Goal: Task Accomplishment & Management: Use online tool/utility

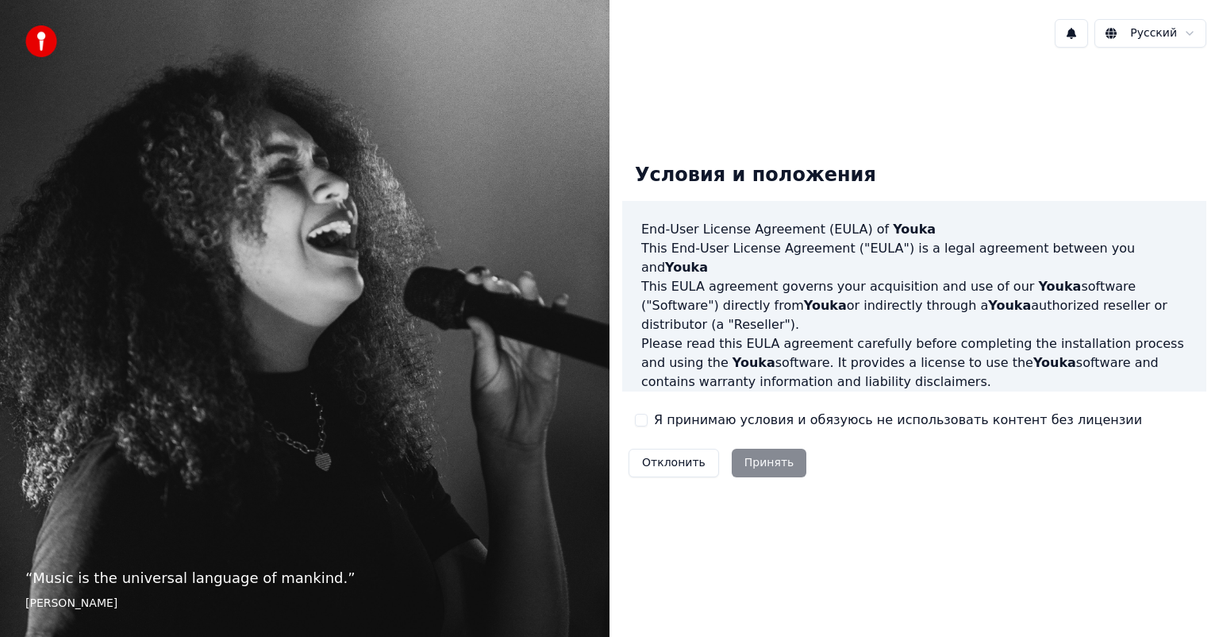
click at [765, 412] on label "Я принимаю условия и обязуюсь не использовать контент без лицензии" at bounding box center [898, 419] width 488 height 19
click at [648, 414] on button "Я принимаю условия и обязуюсь не использовать контент без лицензии" at bounding box center [641, 420] width 13 height 13
click at [748, 457] on button "Принять" at bounding box center [769, 462] width 75 height 29
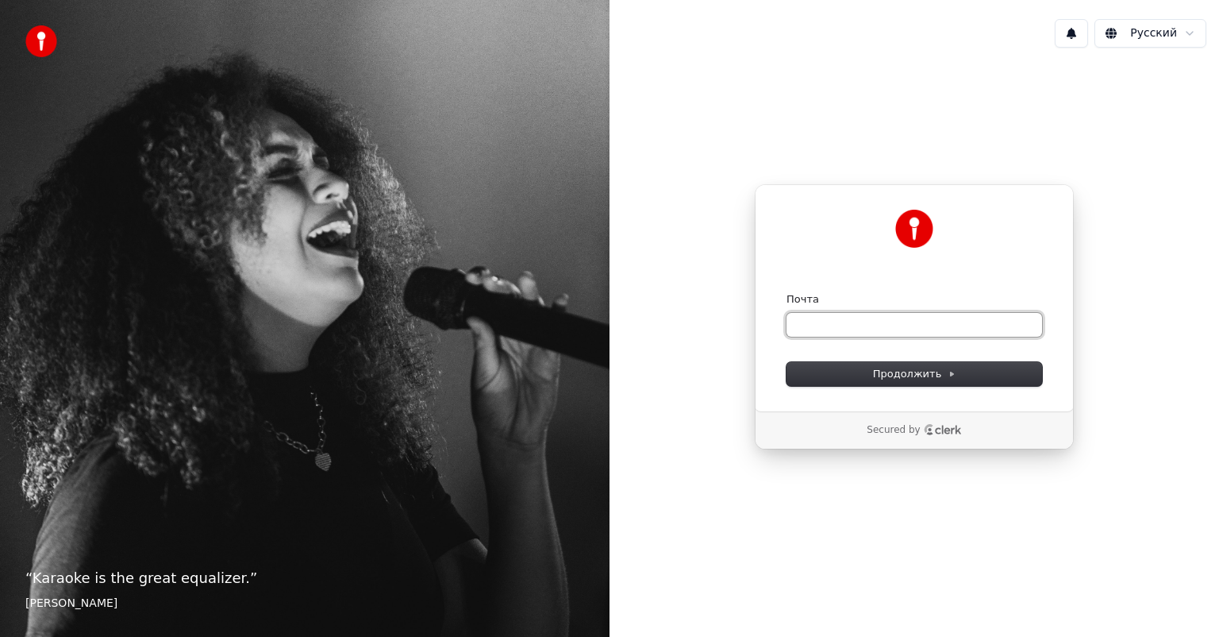
click at [825, 316] on input "Почта" at bounding box center [915, 325] width 256 height 24
click at [906, 317] on input "Почта" at bounding box center [915, 325] width 256 height 24
type input "***"
click at [787, 292] on button "submit" at bounding box center [787, 292] width 0 height 0
type input "**********"
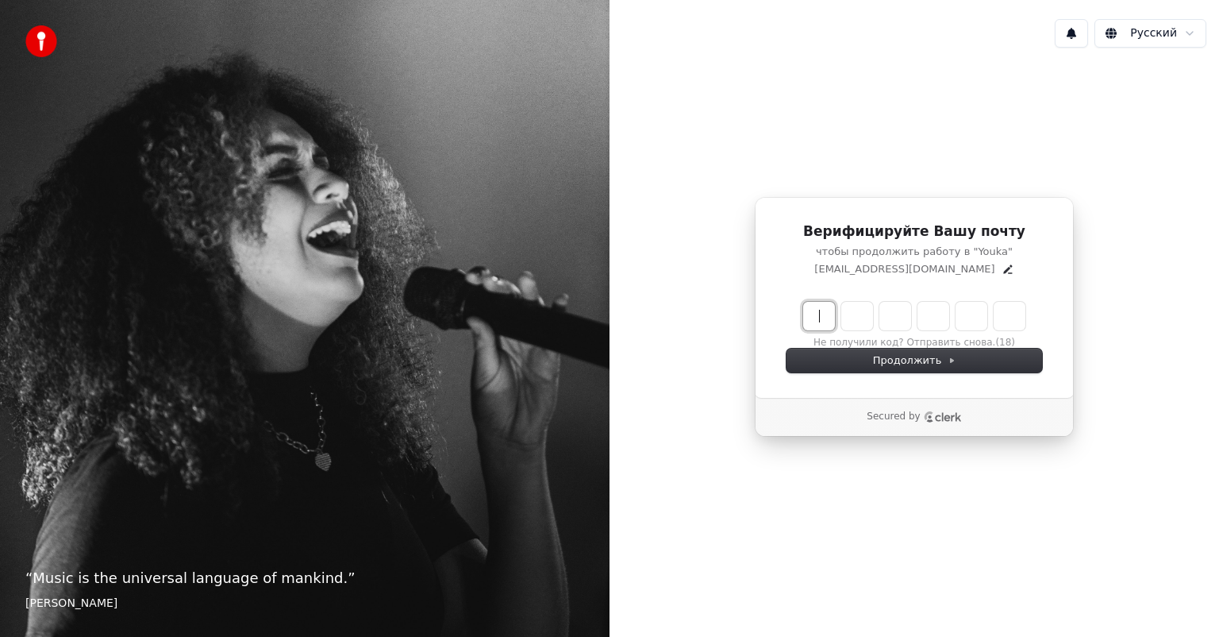
click at [814, 317] on input "Enter verification code" at bounding box center [930, 316] width 254 height 29
type input "******"
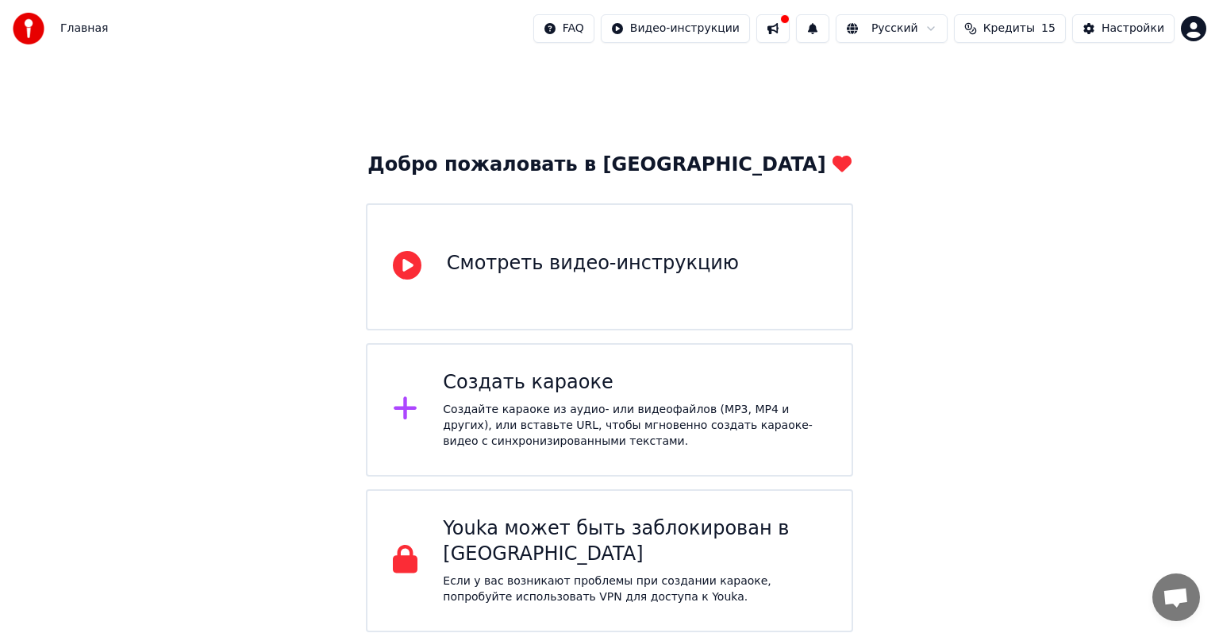
click at [790, 26] on button at bounding box center [772, 28] width 33 height 29
click at [1089, 182] on div "Добро пожаловать в Youka Смотреть видео-инструкцию Создать караоке Создайте кар…" at bounding box center [609, 344] width 1219 height 575
click at [581, 304] on div "Смотреть видео-инструкцию" at bounding box center [609, 266] width 487 height 127
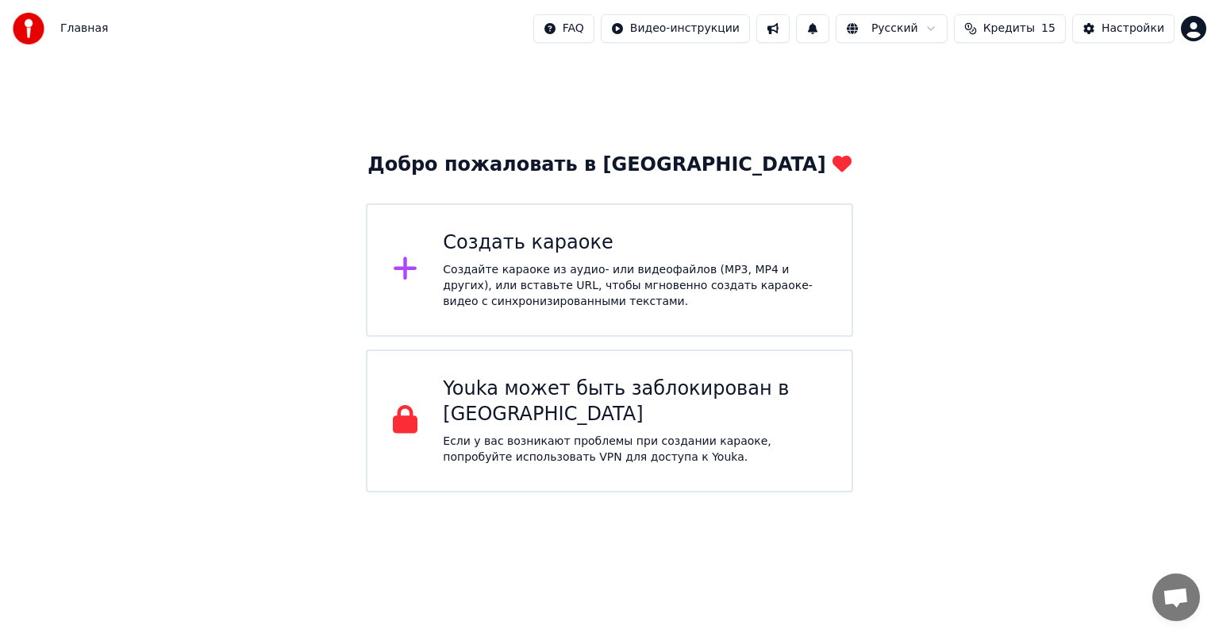
click at [562, 243] on div "Создать караоке" at bounding box center [634, 242] width 383 height 25
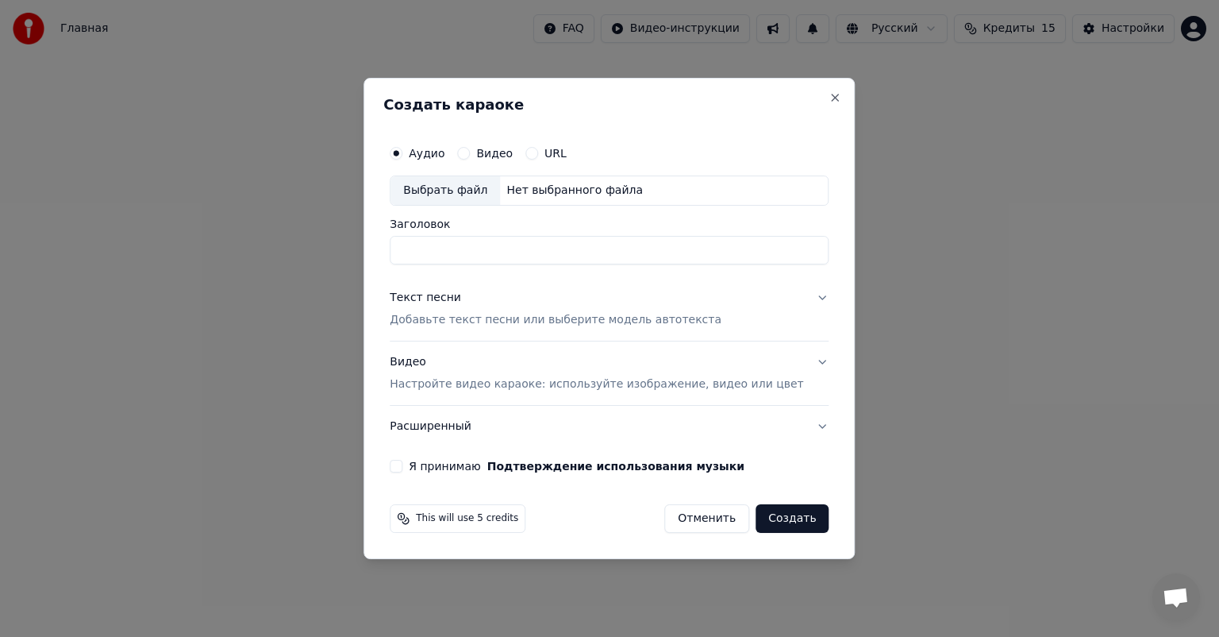
click at [538, 156] on button "URL" at bounding box center [531, 153] width 13 height 13
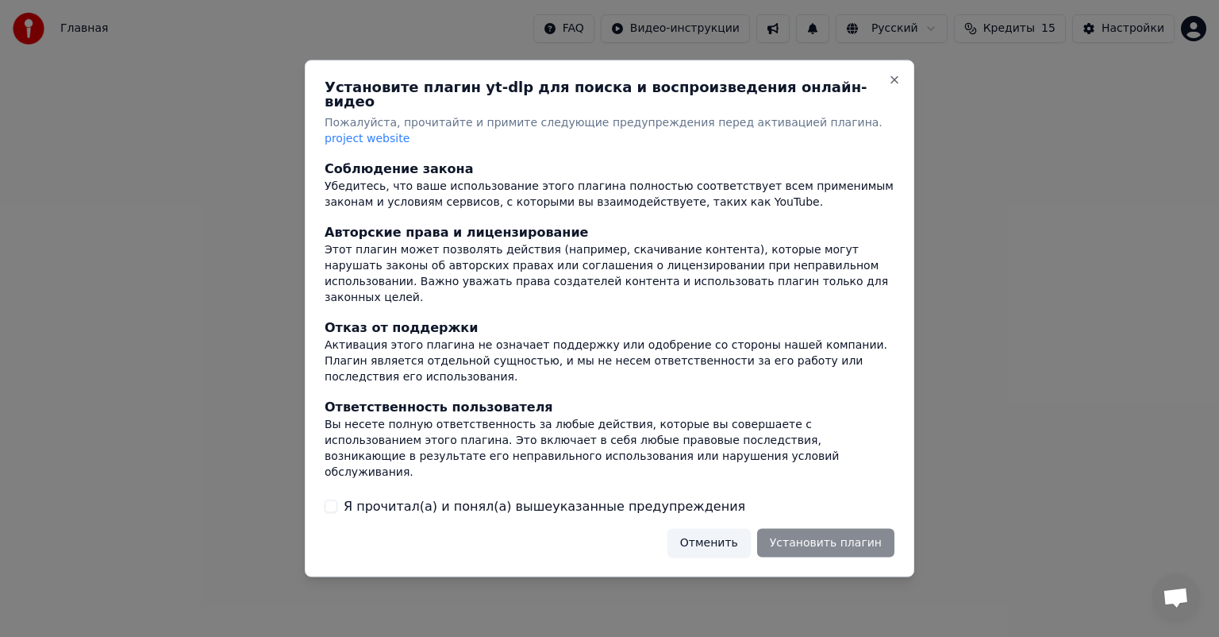
click at [417, 496] on label "Я прочитал(а) и понял(а) вышеуказанные предупреждения" at bounding box center [545, 505] width 402 height 19
click at [337, 499] on button "Я прочитал(а) и понял(а) вышеуказанные предупреждения" at bounding box center [331, 505] width 13 height 13
click at [830, 530] on button "Установить плагин" at bounding box center [825, 542] width 137 height 29
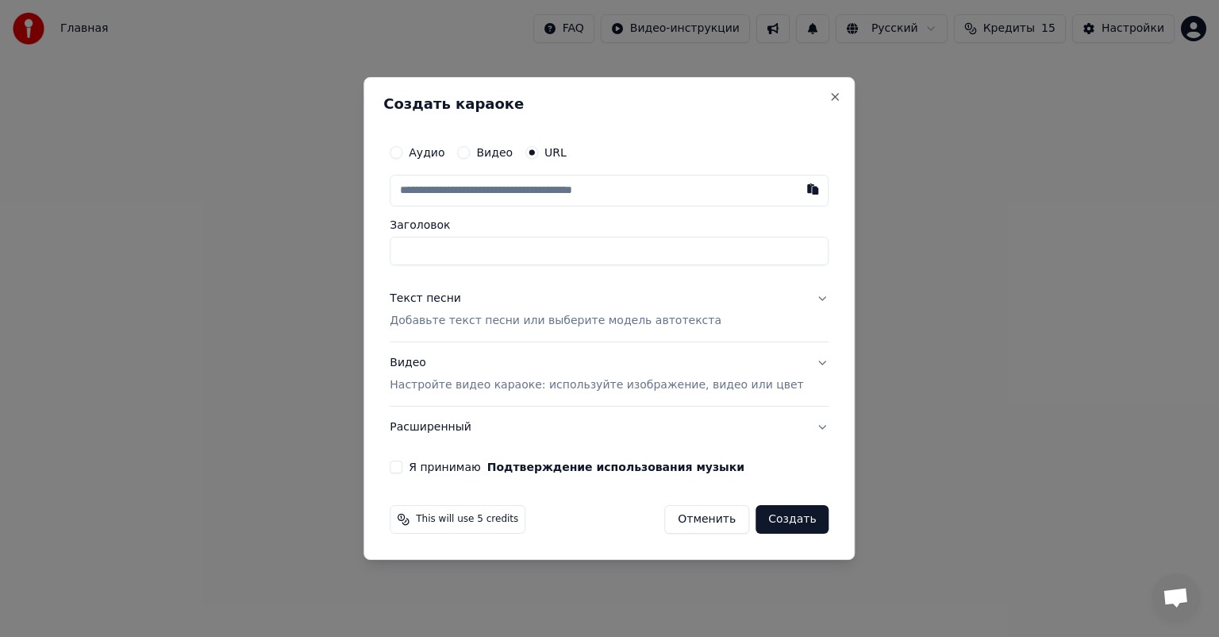
type input "*"
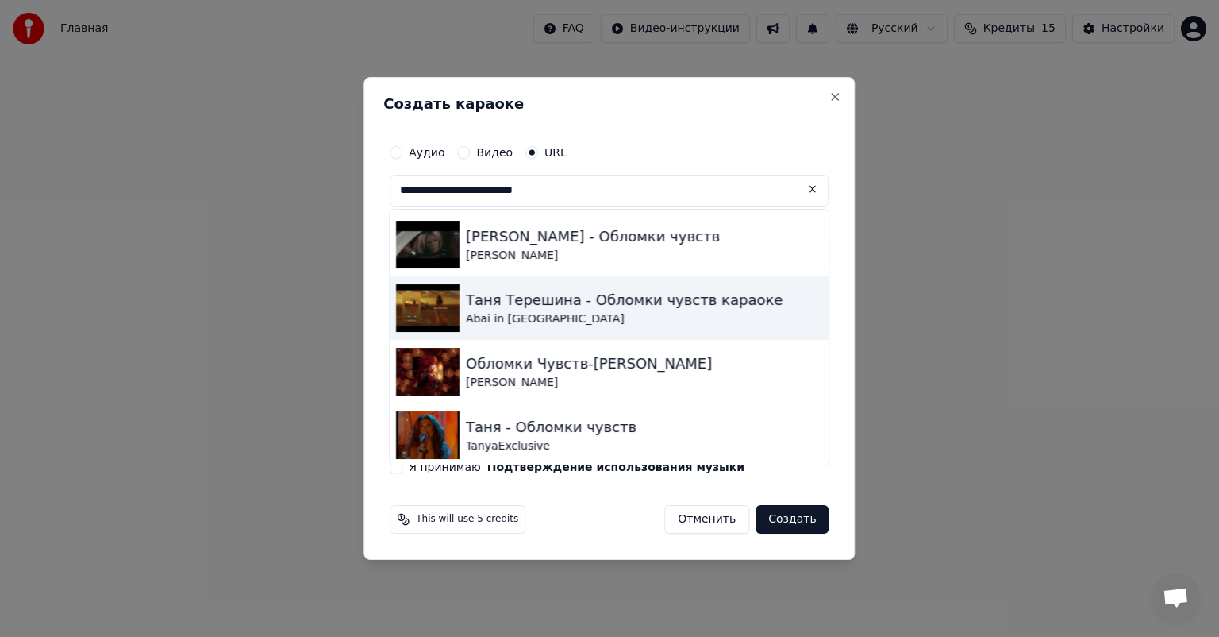
click at [594, 303] on div "Таня Терешина - Обломки чувств караоке" at bounding box center [624, 300] width 317 height 22
type input "**********"
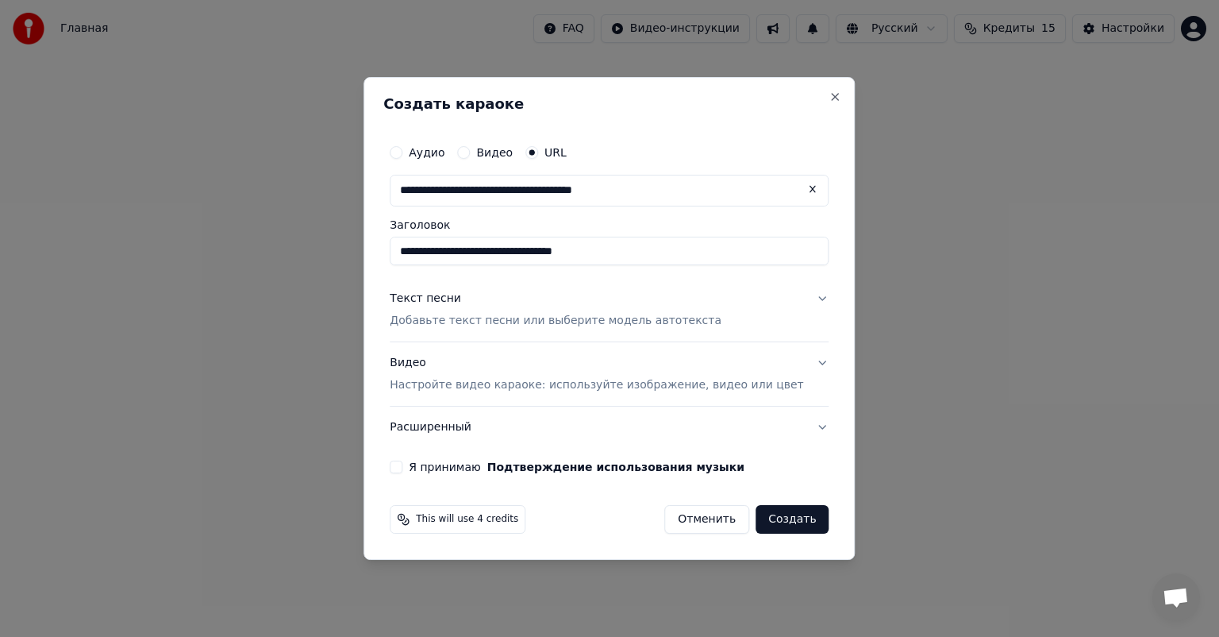
click at [601, 322] on p "Добавьте текст песни или выберите модель автотекста" at bounding box center [556, 321] width 332 height 16
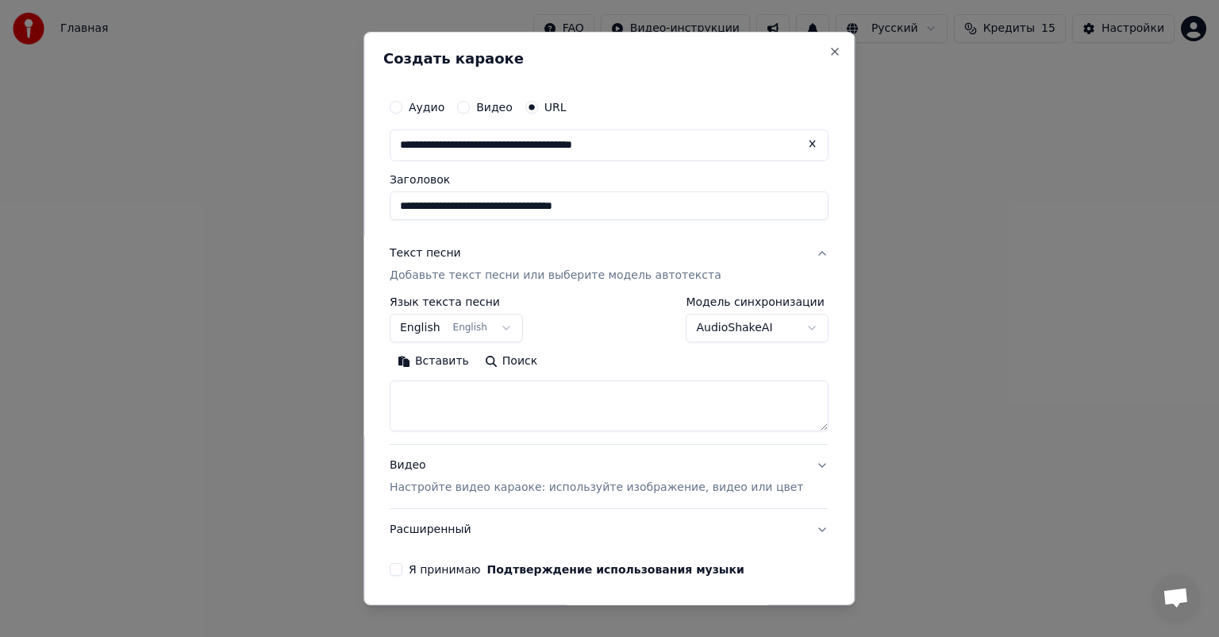
click at [502, 324] on button "English English" at bounding box center [456, 328] width 133 height 29
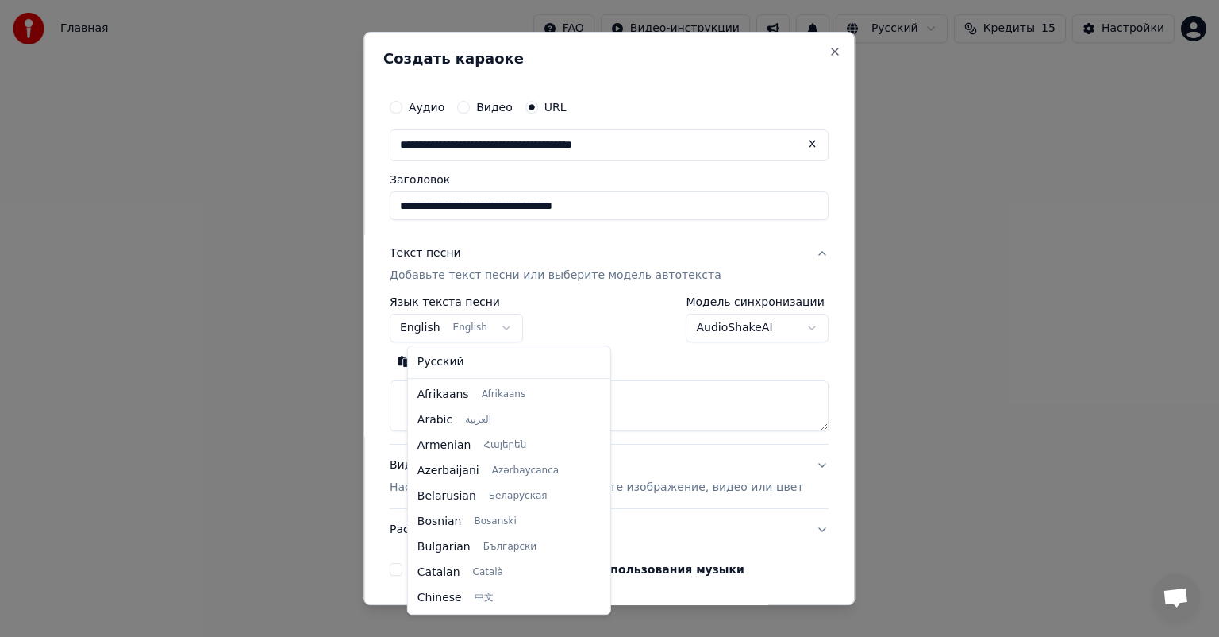
scroll to position [127, 0]
select select "**"
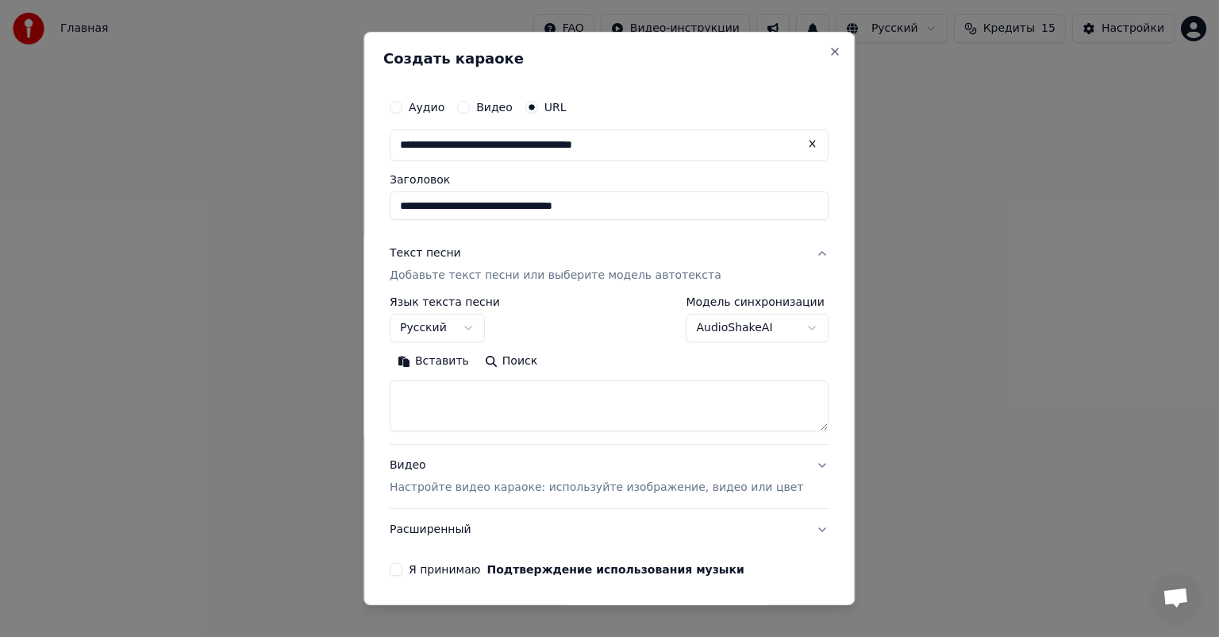
click at [514, 362] on button "Поиск" at bounding box center [511, 360] width 68 height 25
click at [710, 329] on body "**********" at bounding box center [609, 246] width 1219 height 492
click at [614, 468] on div "Видео Настройте видео караоке: используйте изображение, видео или цвет" at bounding box center [597, 476] width 414 height 38
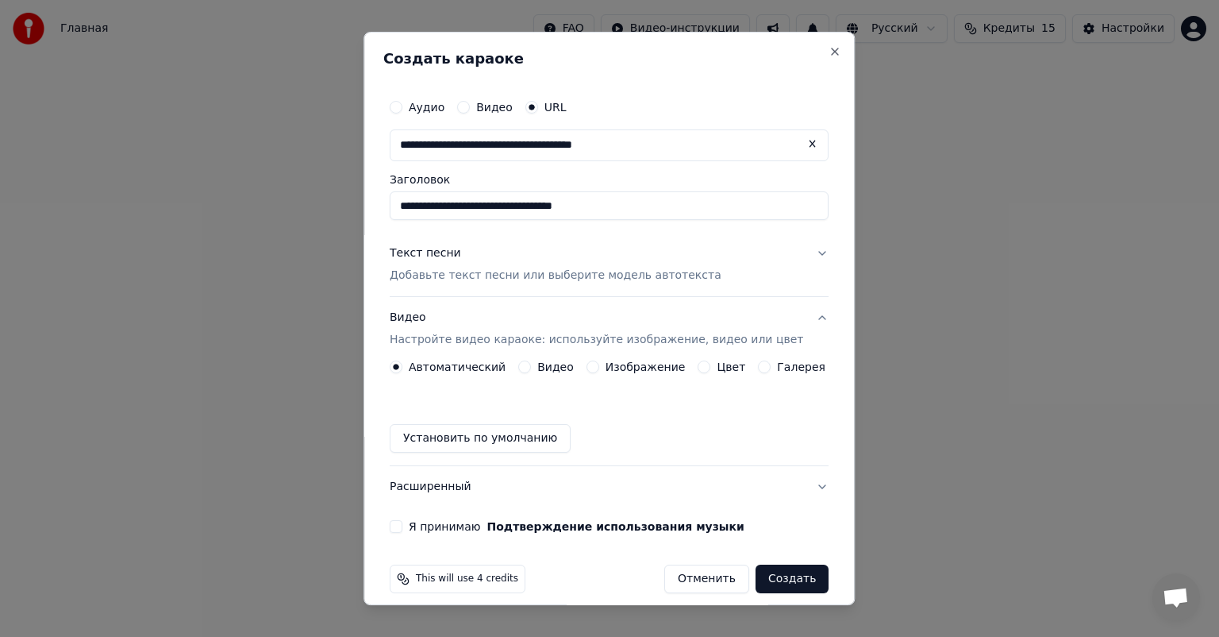
click at [425, 525] on label "Я принимаю Подтверждение использования музыки" at bounding box center [577, 526] width 336 height 11
click at [402, 525] on button "Я принимаю Подтверждение использования музыки" at bounding box center [396, 526] width 13 height 13
click at [537, 263] on div "Текст песни Добавьте текст песни или выберите модель автотекста" at bounding box center [556, 264] width 332 height 38
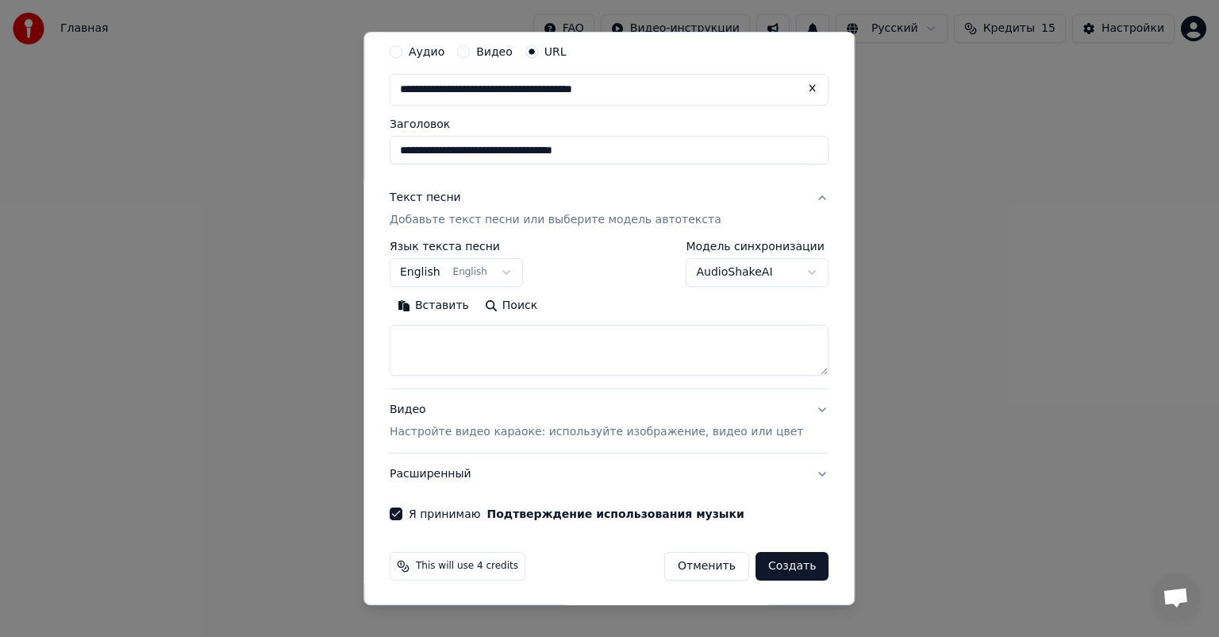
scroll to position [56, 0]
click at [761, 564] on button "Создать" at bounding box center [792, 565] width 73 height 29
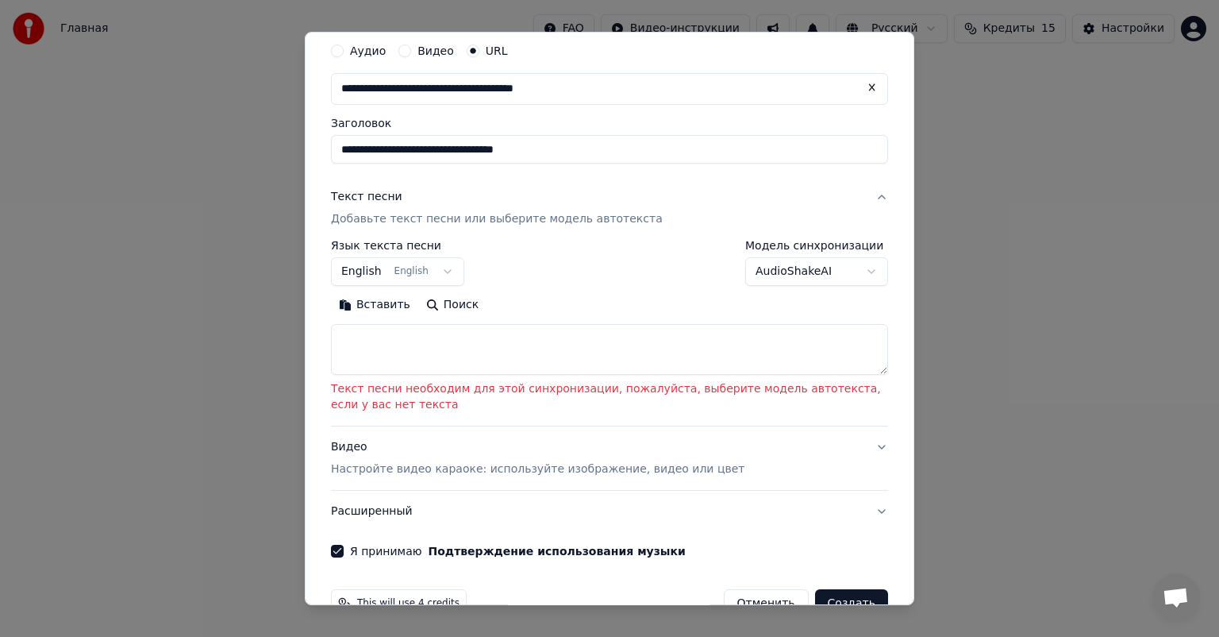
click at [486, 359] on textarea at bounding box center [609, 349] width 557 height 51
click at [428, 265] on button "English English" at bounding box center [397, 271] width 133 height 29
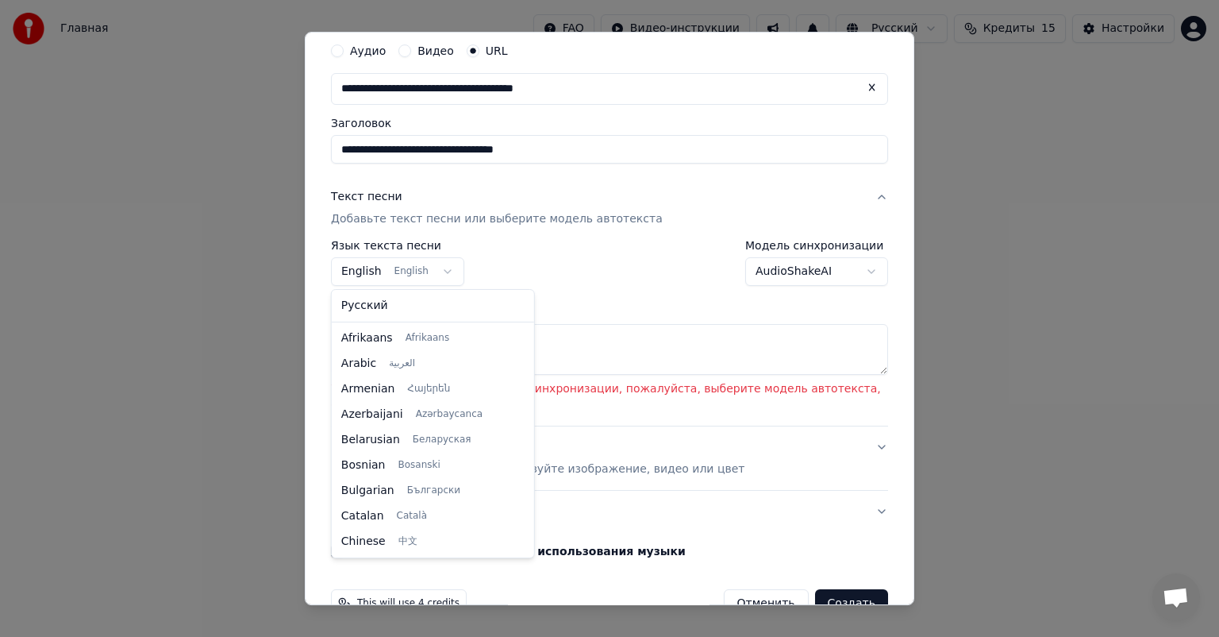
scroll to position [127, 0]
select select "**"
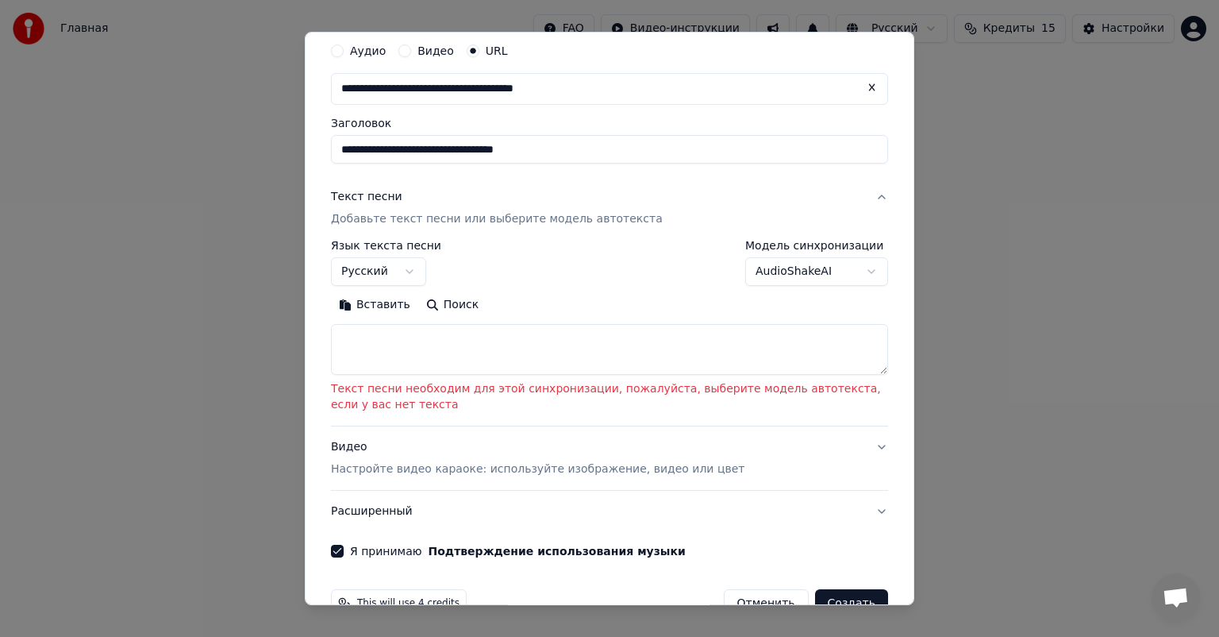
click at [773, 260] on body "**********" at bounding box center [609, 246] width 1219 height 492
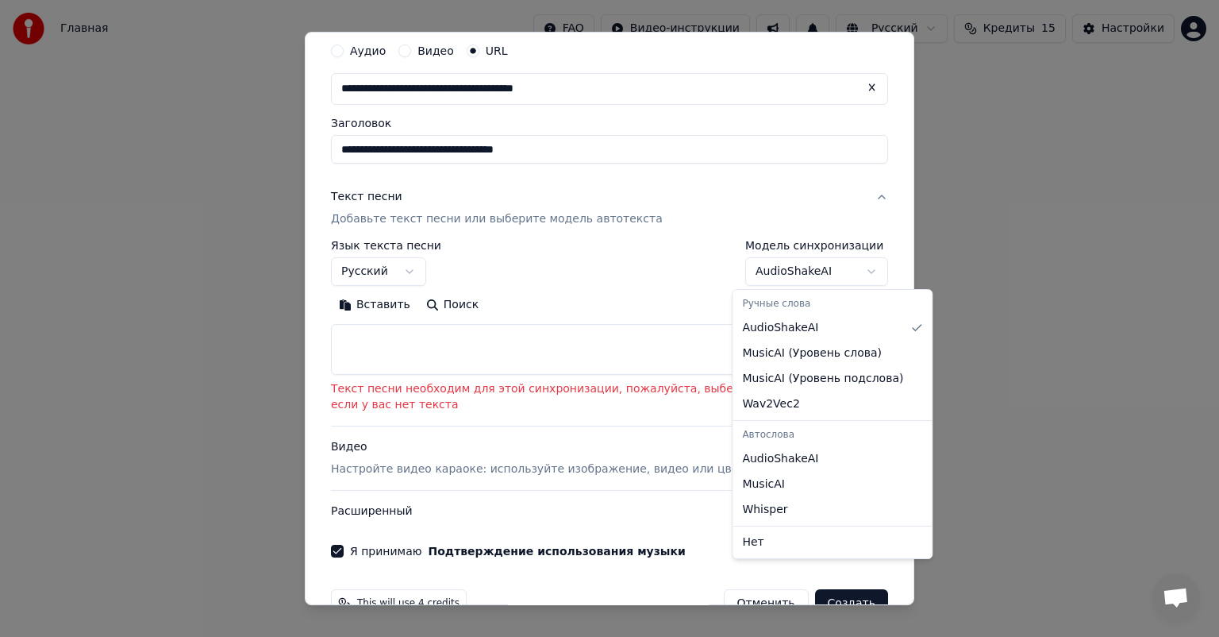
select select "****"
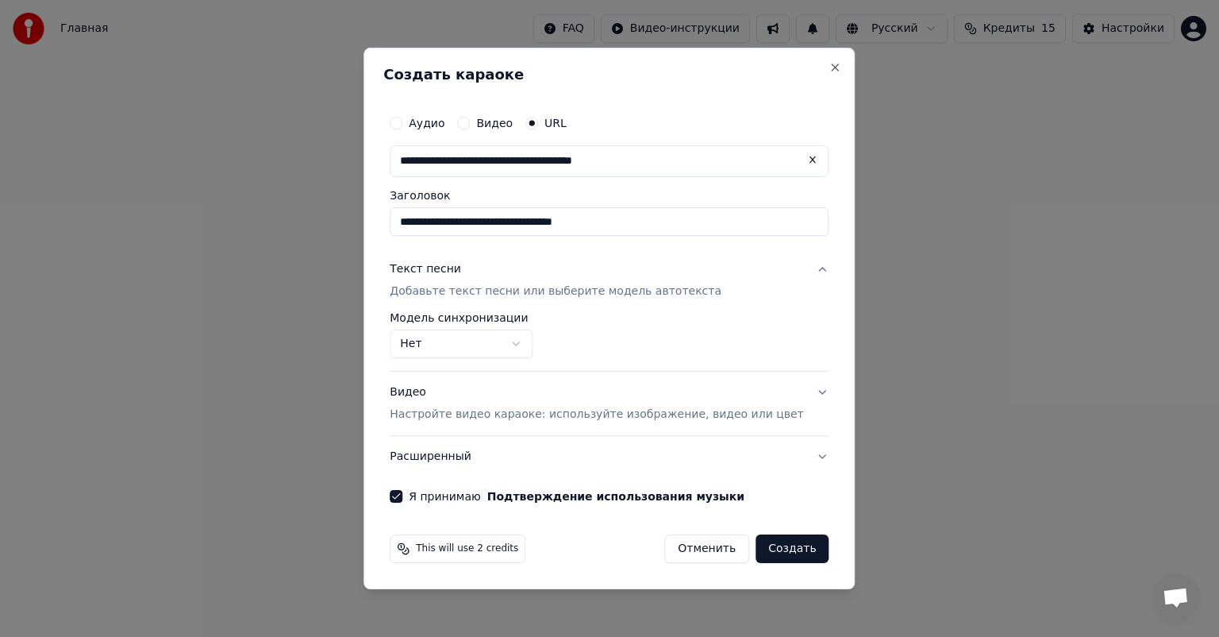
scroll to position [0, 0]
click at [441, 552] on span "This will use 2 credits" at bounding box center [467, 548] width 102 height 13
click at [758, 541] on button "Создать" at bounding box center [792, 548] width 73 height 29
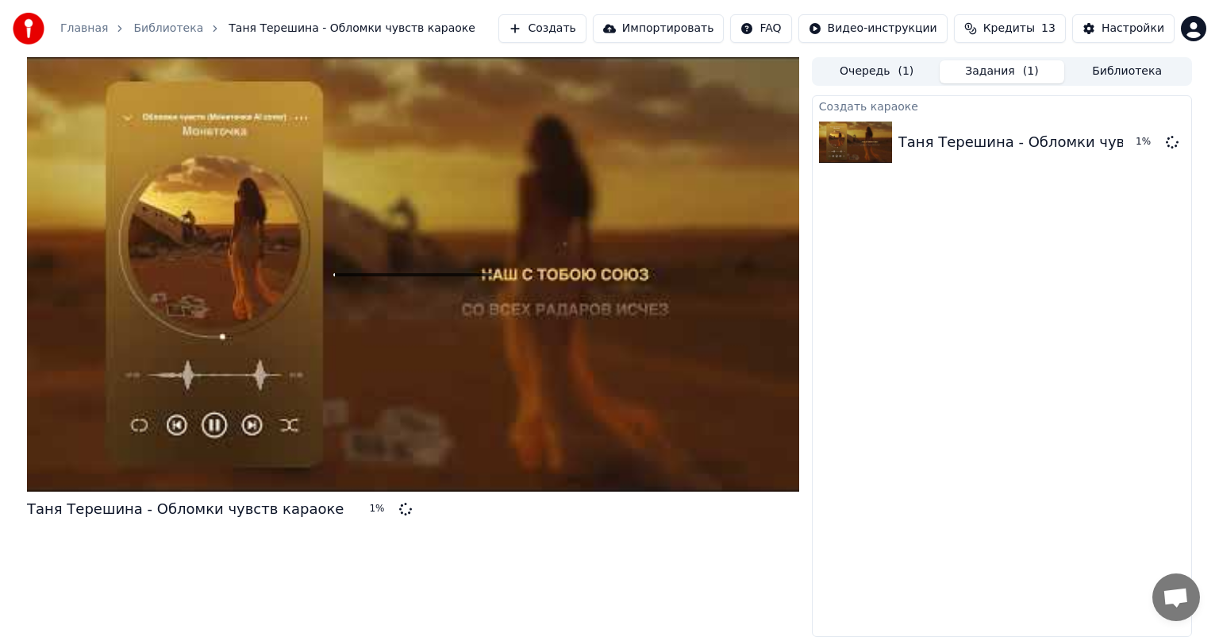
click at [438, 275] on span at bounding box center [412, 274] width 159 height 3
click at [905, 79] on button "Очередь ( 1 )" at bounding box center [876, 71] width 125 height 23
click at [978, 71] on button "Задания ( 1 )" at bounding box center [1002, 71] width 125 height 23
click at [1102, 76] on button "Библиотека" at bounding box center [1126, 71] width 125 height 23
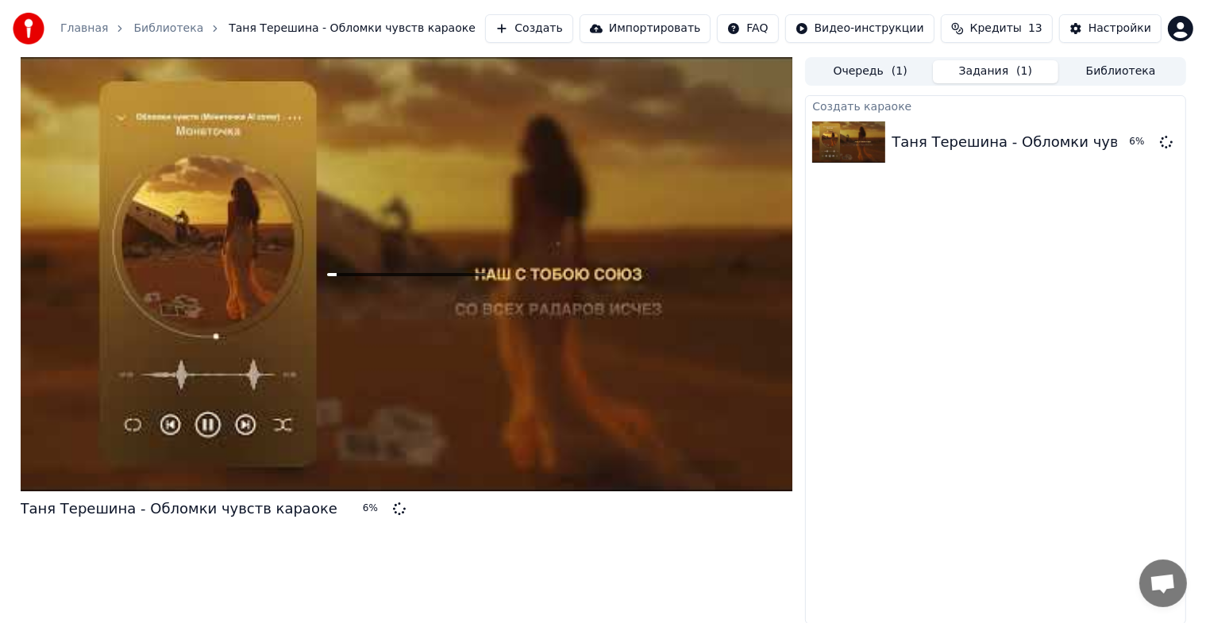
click at [981, 70] on button "Задания ( 1 )" at bounding box center [995, 71] width 125 height 23
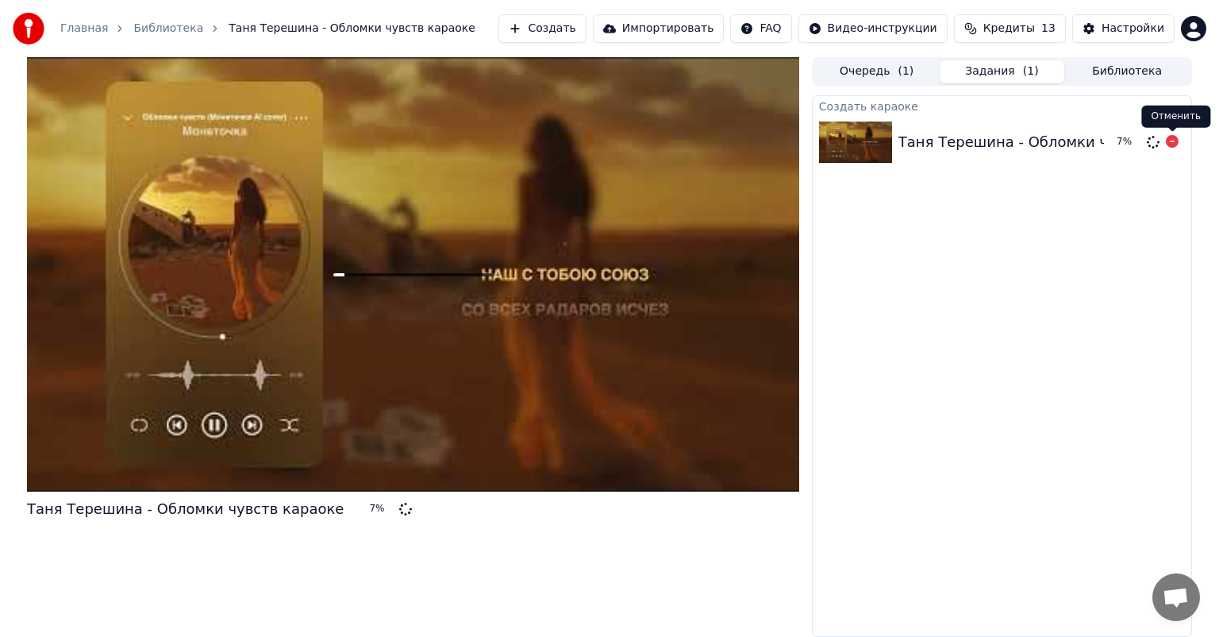
click at [1173, 142] on icon at bounding box center [1172, 141] width 13 height 13
click at [1168, 138] on icon at bounding box center [1172, 141] width 13 height 13
click at [1177, 143] on icon at bounding box center [1172, 141] width 13 height 13
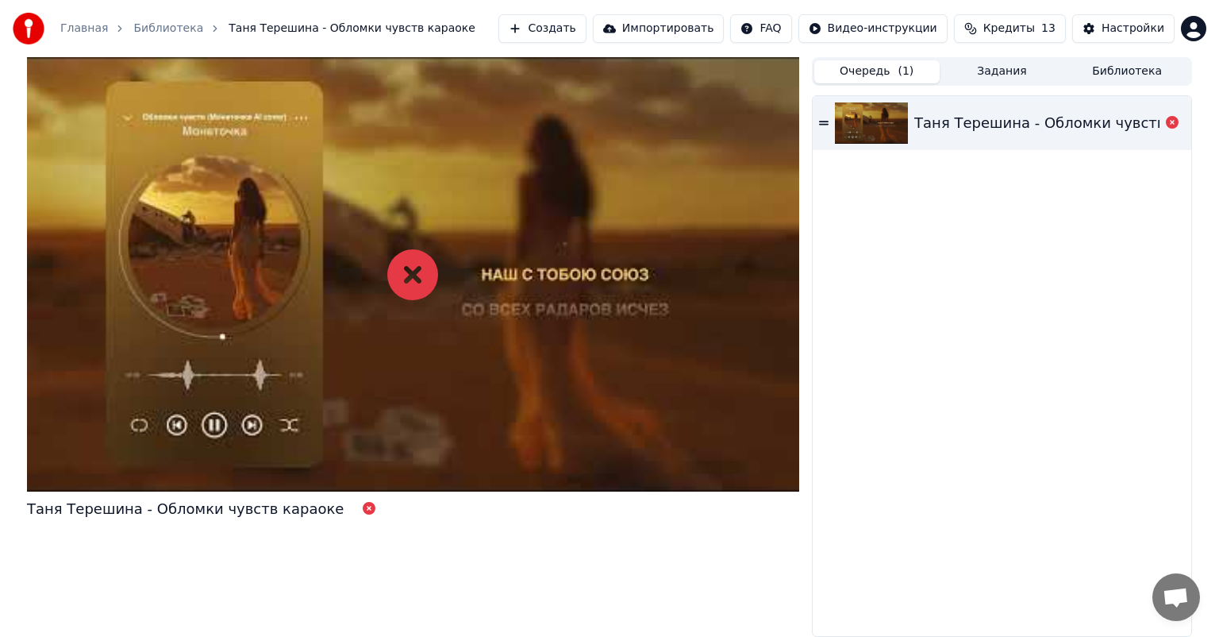
click at [861, 75] on button "Очередь ( 1 )" at bounding box center [876, 71] width 125 height 23
click at [139, 31] on link "Библиотека" at bounding box center [168, 29] width 70 height 16
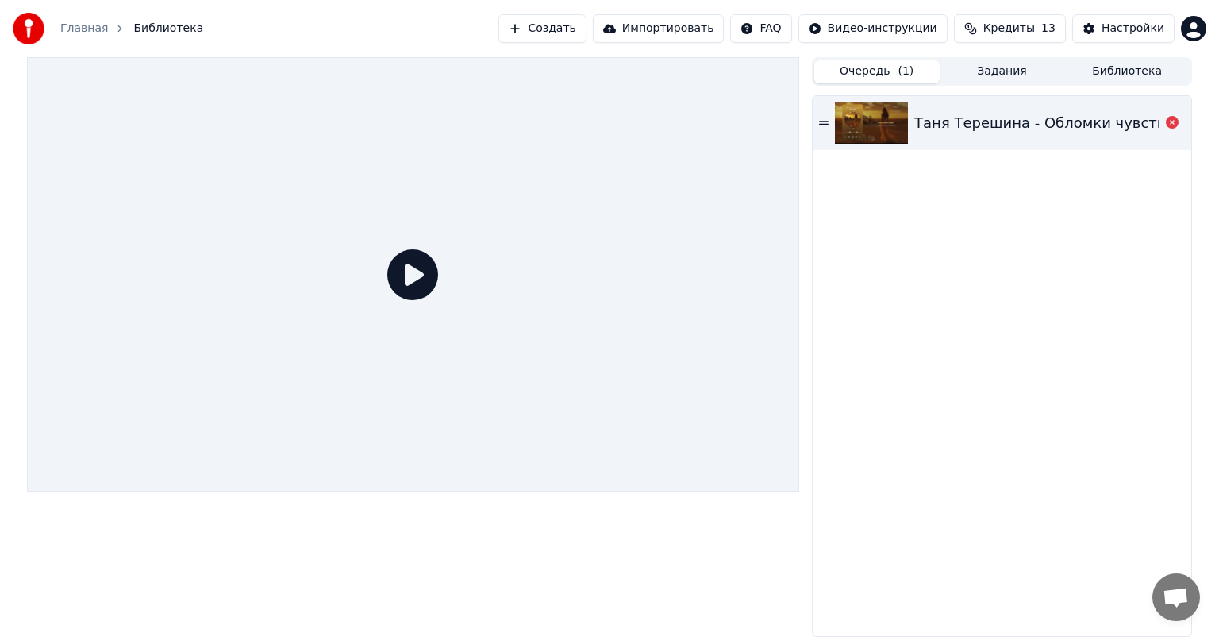
click at [89, 31] on link "Главная" at bounding box center [84, 29] width 48 height 16
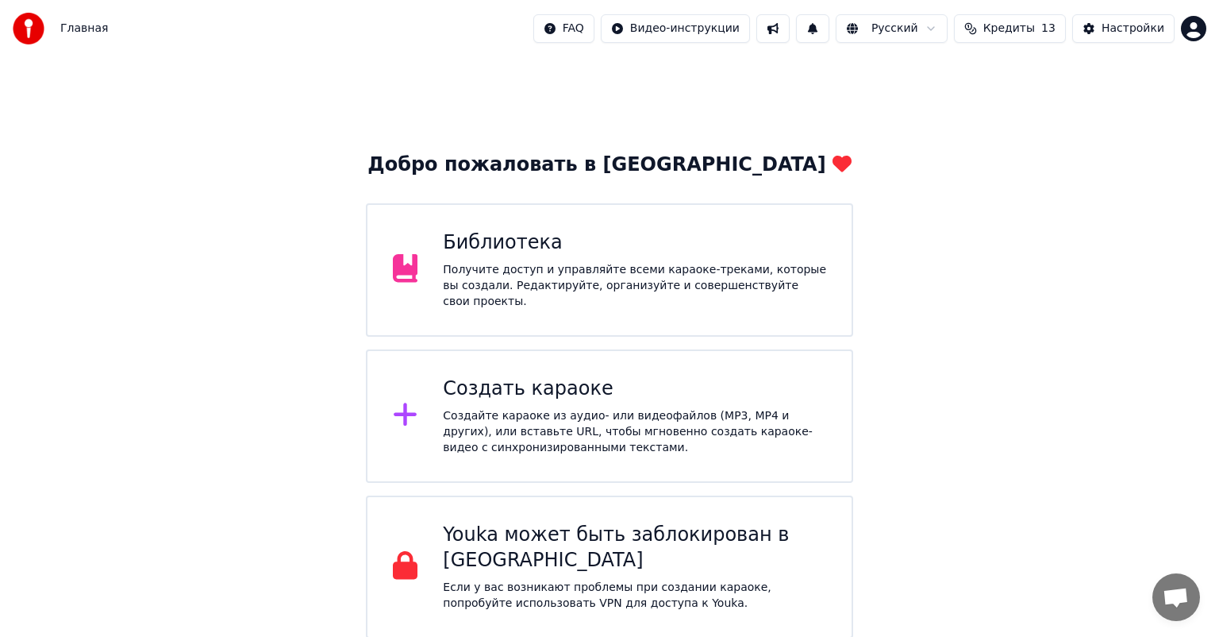
click at [571, 295] on div "Получите доступ и управляйте всеми караоке-треками, которые вы создали. Редакти…" at bounding box center [634, 286] width 383 height 48
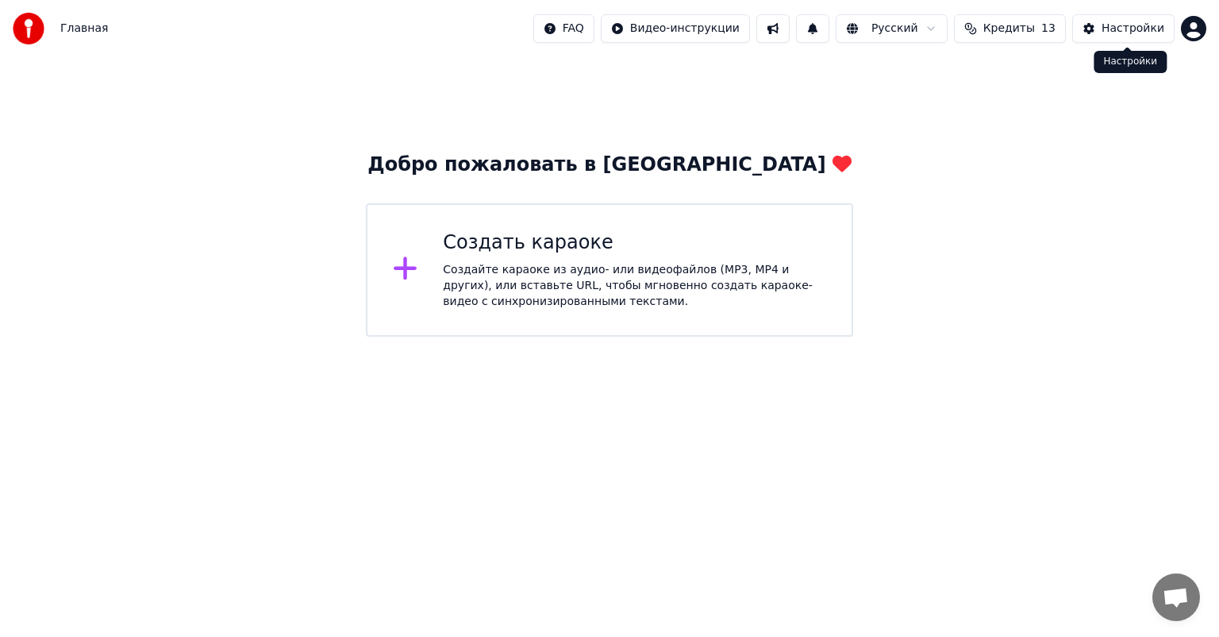
click at [1118, 29] on div "Настройки" at bounding box center [1133, 29] width 63 height 16
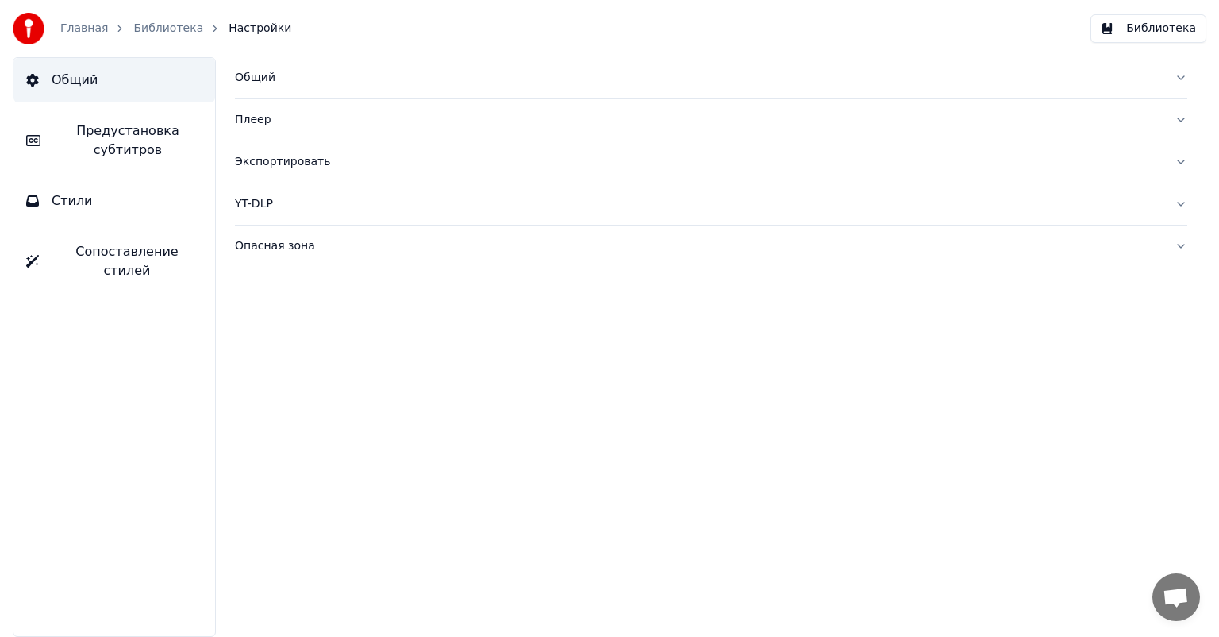
click at [164, 33] on link "Библиотека" at bounding box center [168, 29] width 70 height 16
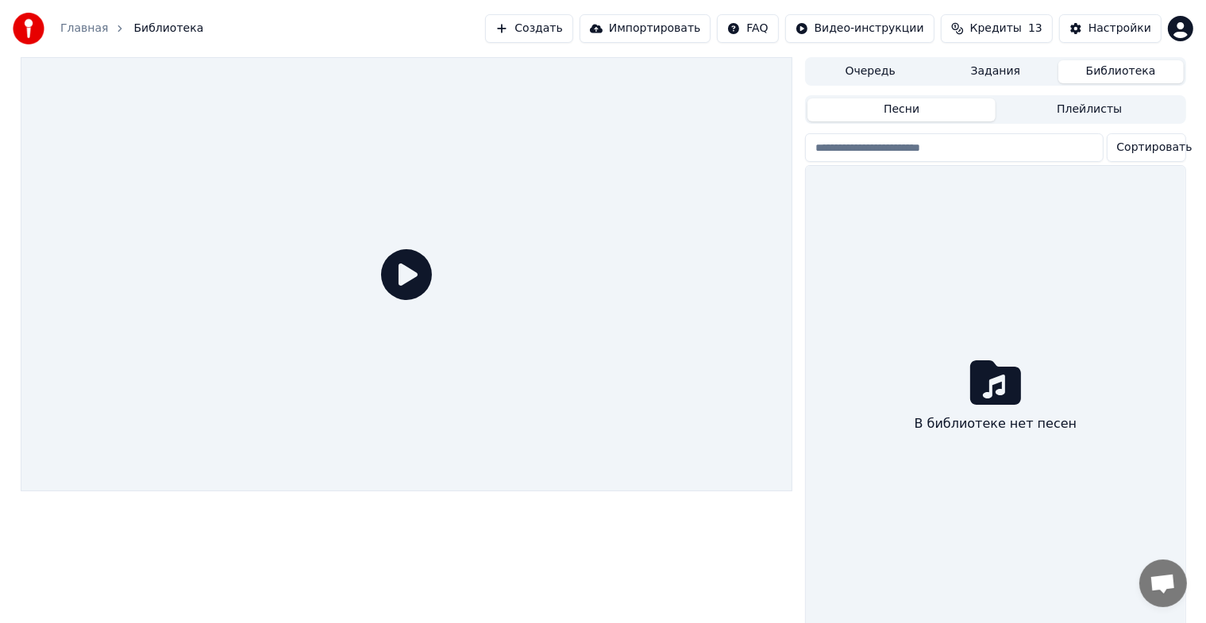
click at [886, 73] on button "Очередь" at bounding box center [869, 71] width 125 height 23
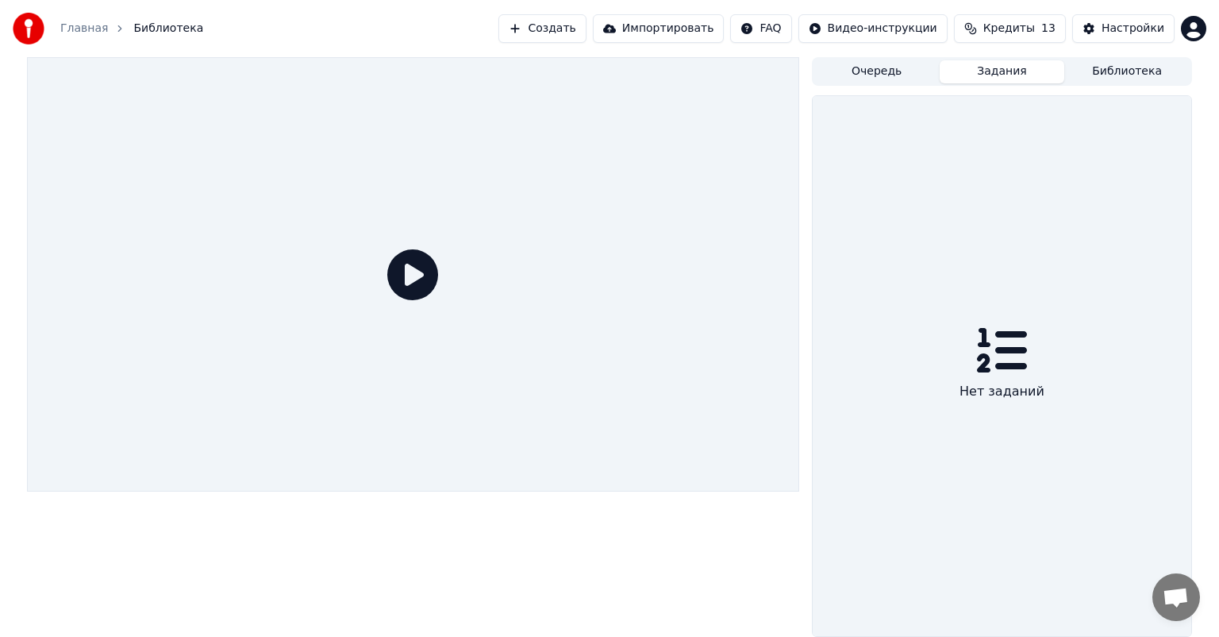
click at [1029, 73] on button "Задания" at bounding box center [1002, 71] width 125 height 23
click at [1070, 70] on button "Библиотека" at bounding box center [1126, 71] width 125 height 23
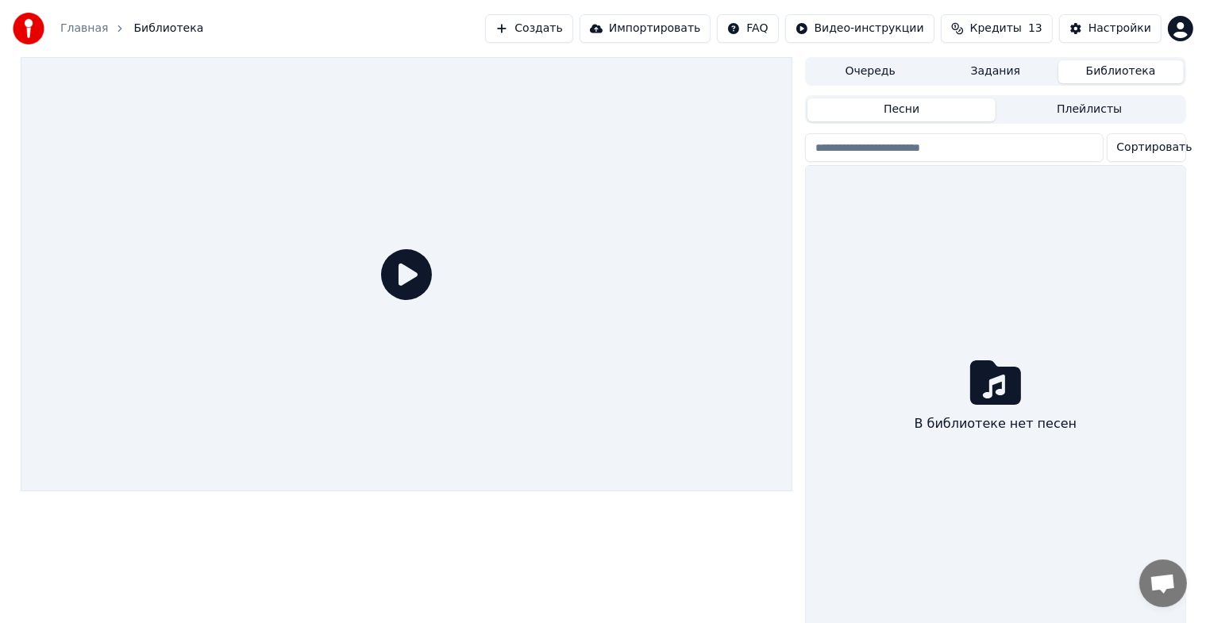
click at [652, 23] on button "Импортировать" at bounding box center [645, 28] width 132 height 29
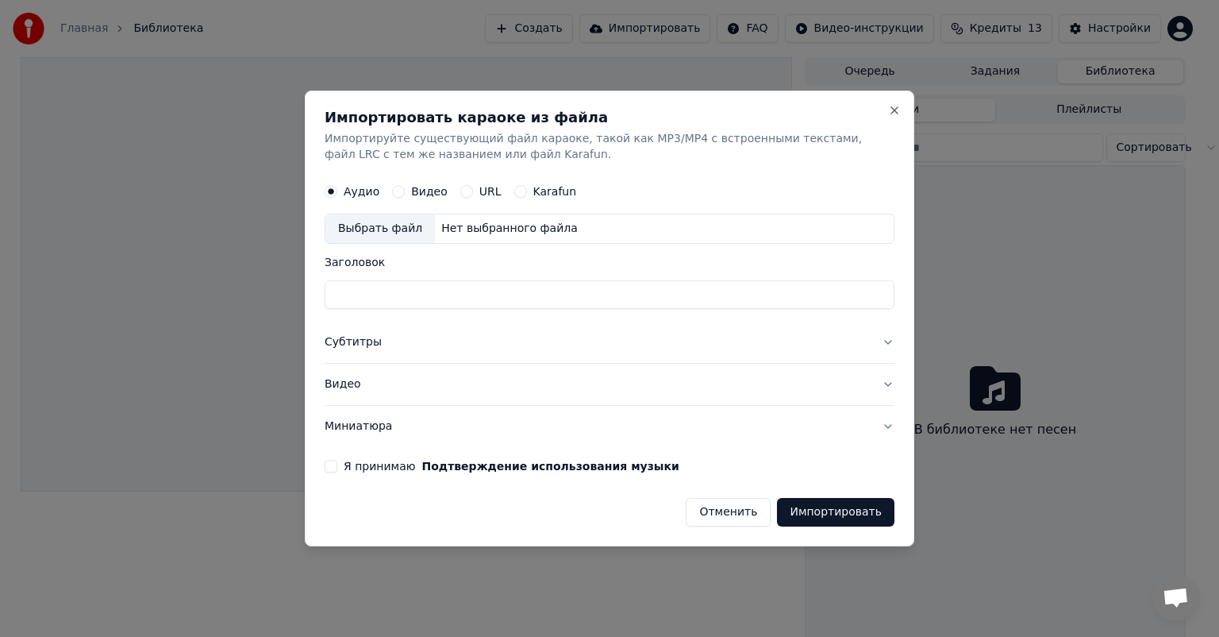
click at [486, 194] on label "URL" at bounding box center [490, 191] width 22 height 11
click at [473, 194] on button "URL" at bounding box center [466, 191] width 13 height 13
click at [495, 238] on input "text" at bounding box center [610, 229] width 570 height 32
type input "*"
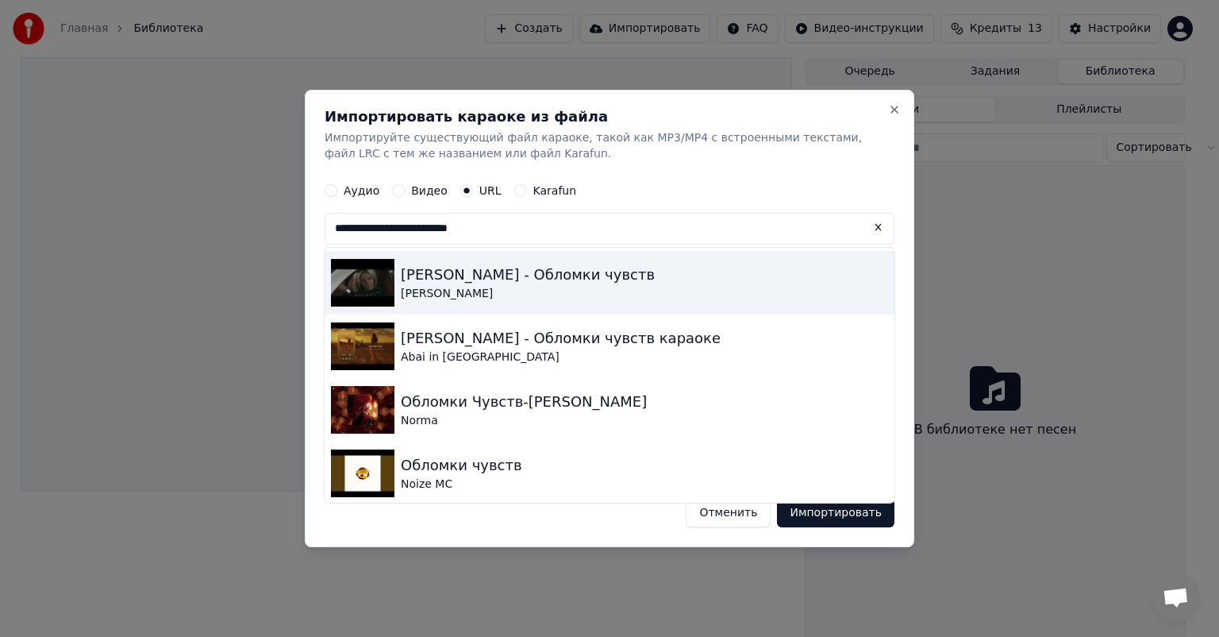
click at [360, 269] on img at bounding box center [362, 283] width 63 height 48
type input "**********"
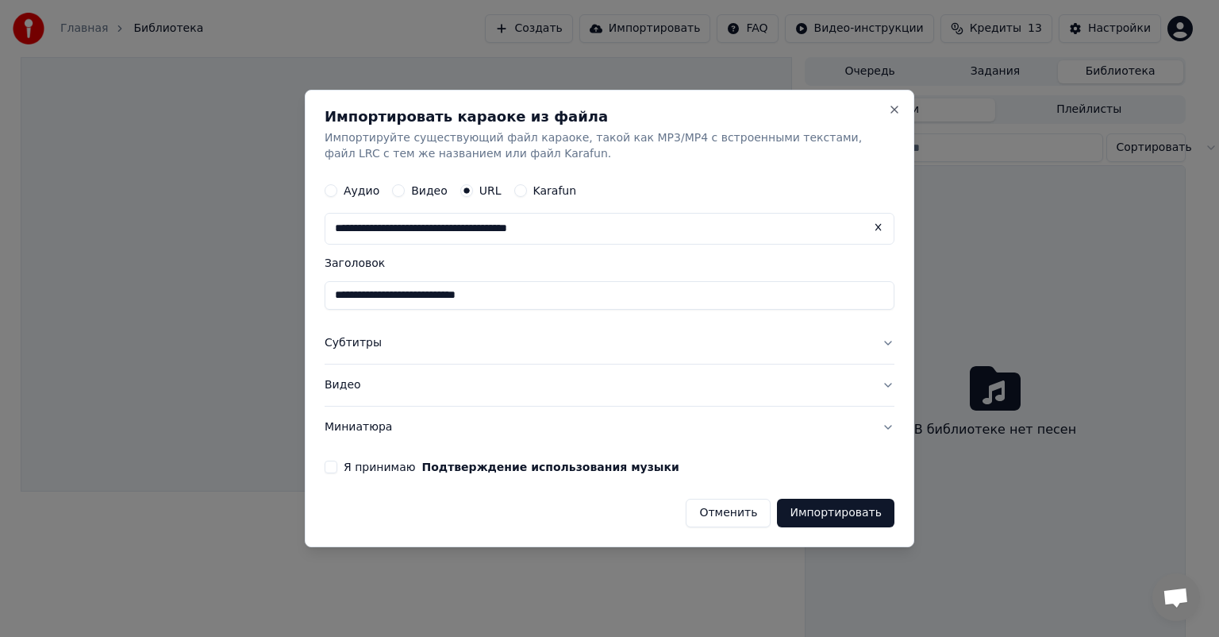
click at [388, 346] on button "Субтитры" at bounding box center [610, 342] width 570 height 41
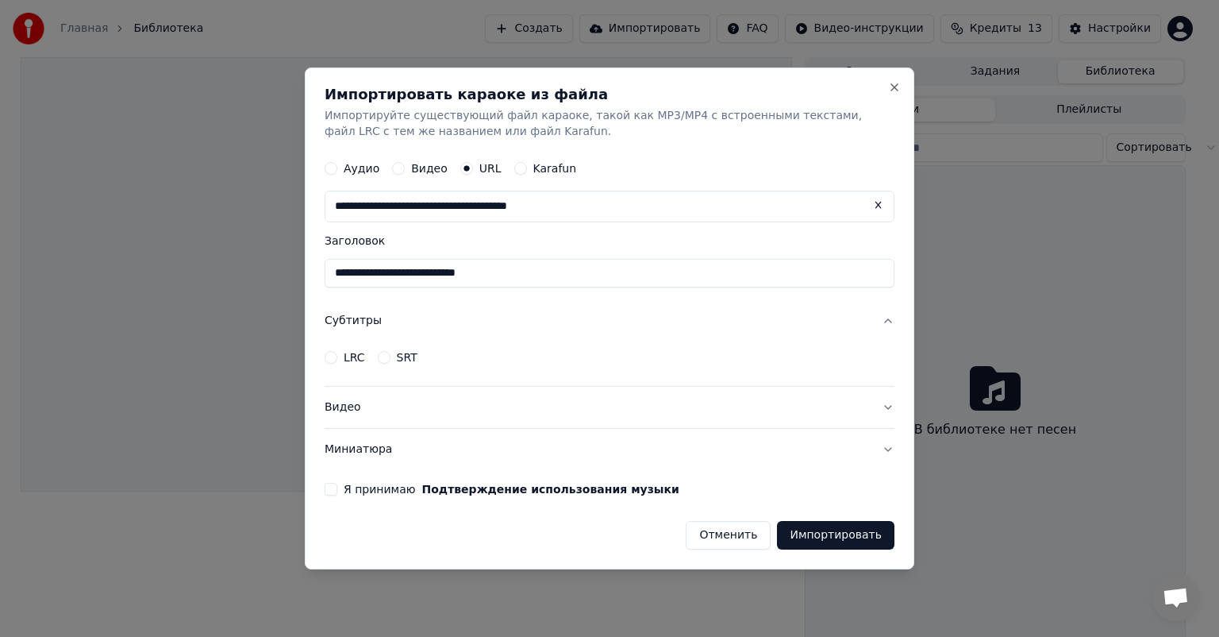
click at [340, 357] on div "LRC" at bounding box center [345, 357] width 40 height 13
click at [333, 357] on button "LRC" at bounding box center [331, 357] width 13 height 13
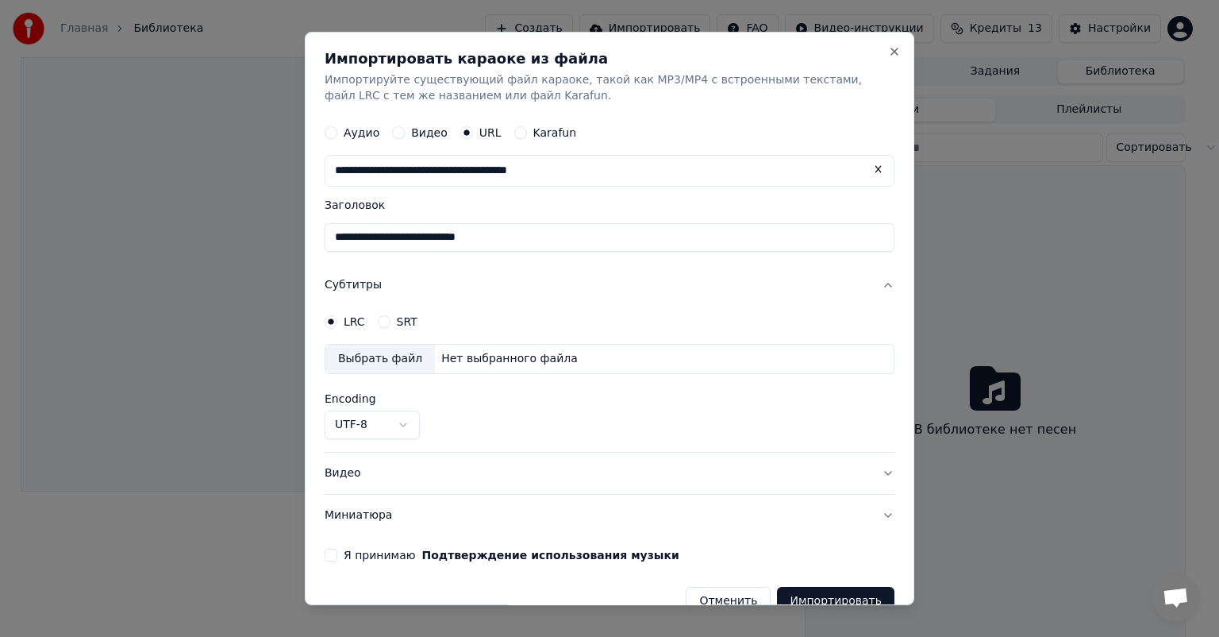
type button "lrc"
